Goal: Navigation & Orientation: Understand site structure

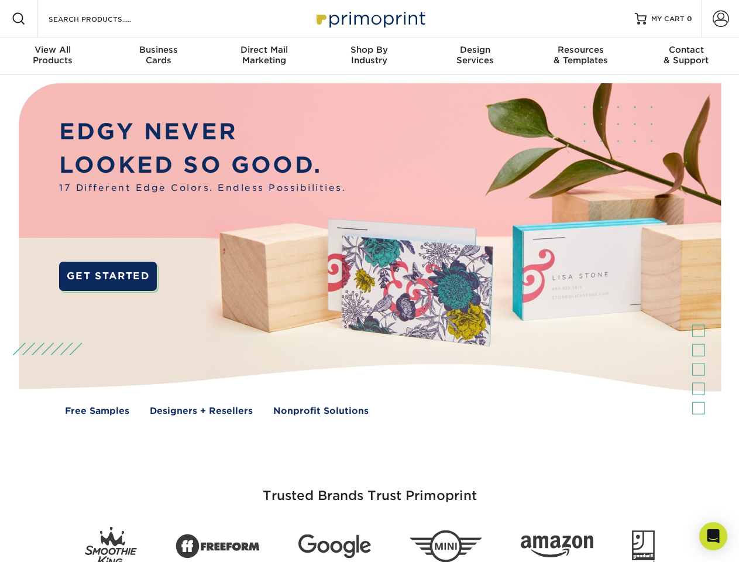
click at [369, 281] on img at bounding box center [369, 258] width 731 height 366
click at [19, 19] on span at bounding box center [19, 19] width 14 height 14
click at [720, 19] on span at bounding box center [721, 19] width 16 height 16
click at [53, 56] on div "View All Products" at bounding box center [52, 54] width 105 height 21
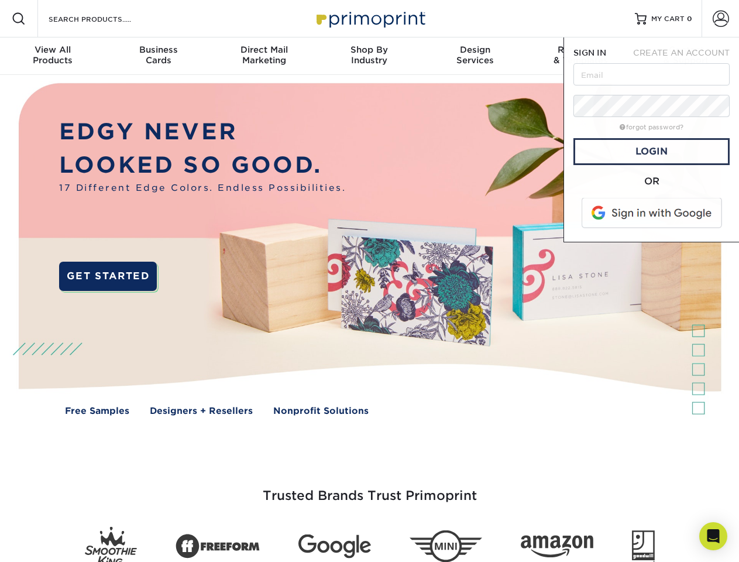
click at [158, 56] on div "Business Cards" at bounding box center [157, 54] width 105 height 21
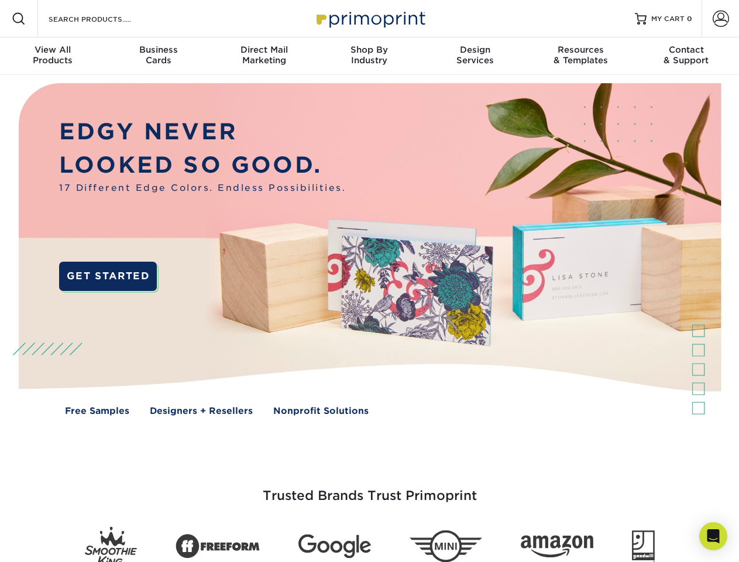
click at [264, 56] on div "Direct Mail Marketing" at bounding box center [263, 54] width 105 height 21
click at [369, 56] on div "Shop By Industry" at bounding box center [368, 54] width 105 height 21
click at [475, 56] on div "Design Services" at bounding box center [474, 54] width 105 height 21
click at [580, 56] on div "Resources & Templates" at bounding box center [580, 54] width 105 height 21
click at [686, 56] on div "Contact & Support" at bounding box center [686, 54] width 105 height 21
